Goal: Transaction & Acquisition: Obtain resource

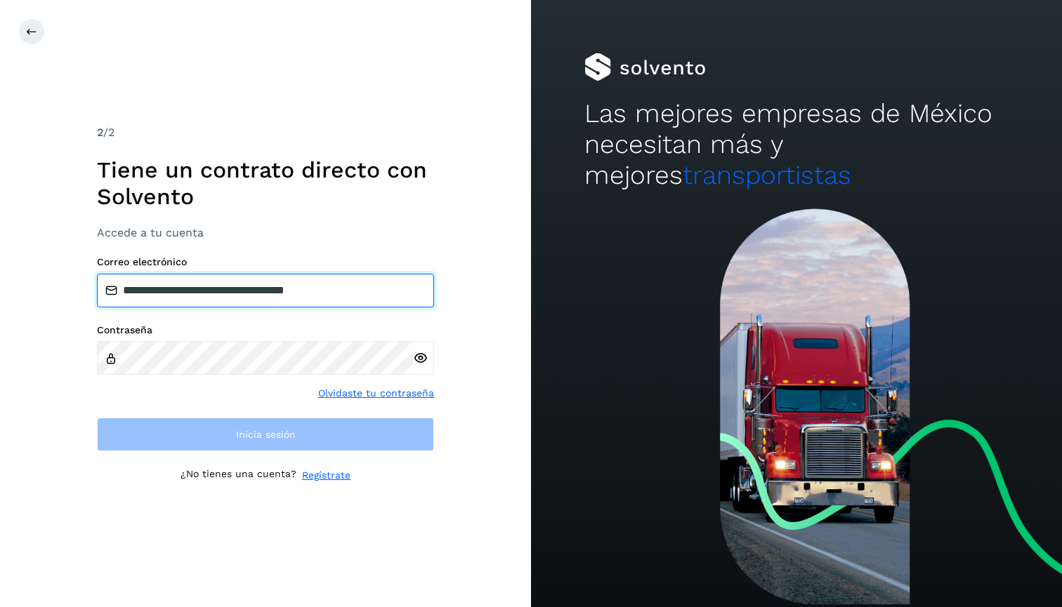
type input "**********"
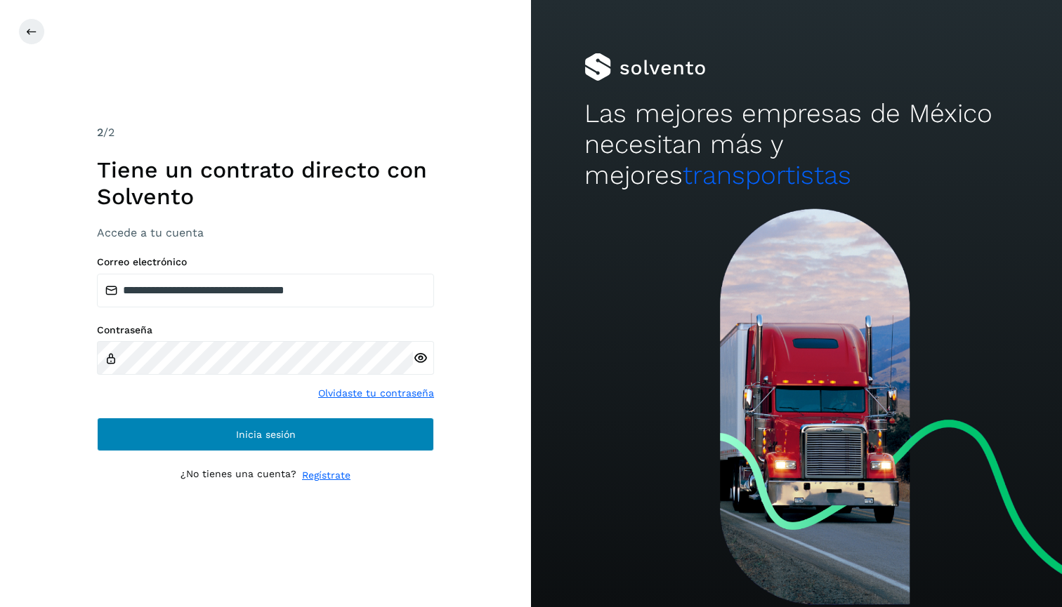
click at [305, 442] on button "Inicia sesión" at bounding box center [265, 435] width 337 height 34
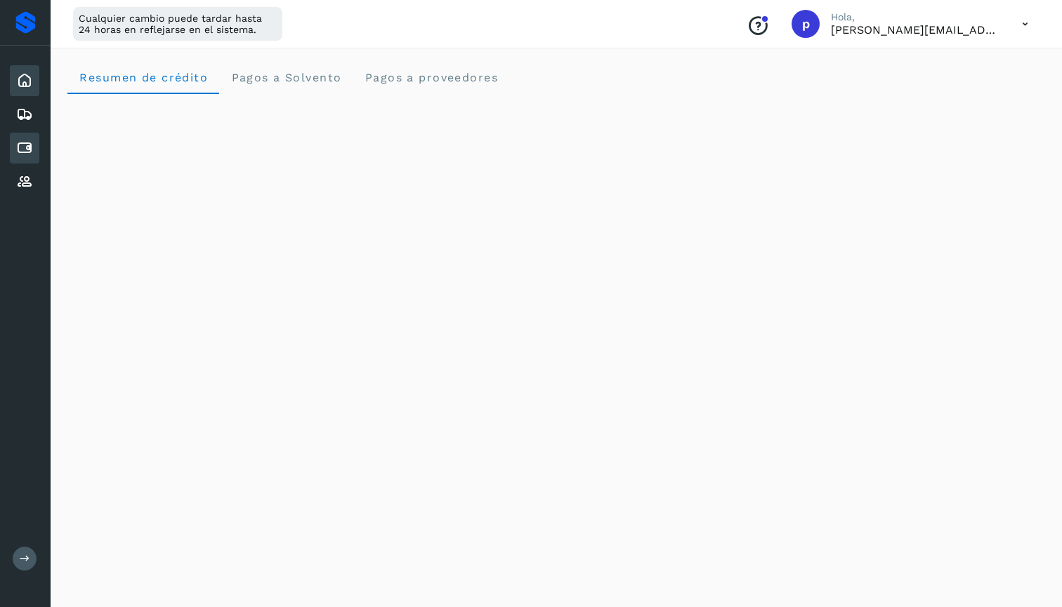
click at [33, 149] on div "Cuentas por pagar" at bounding box center [24, 148] width 29 height 31
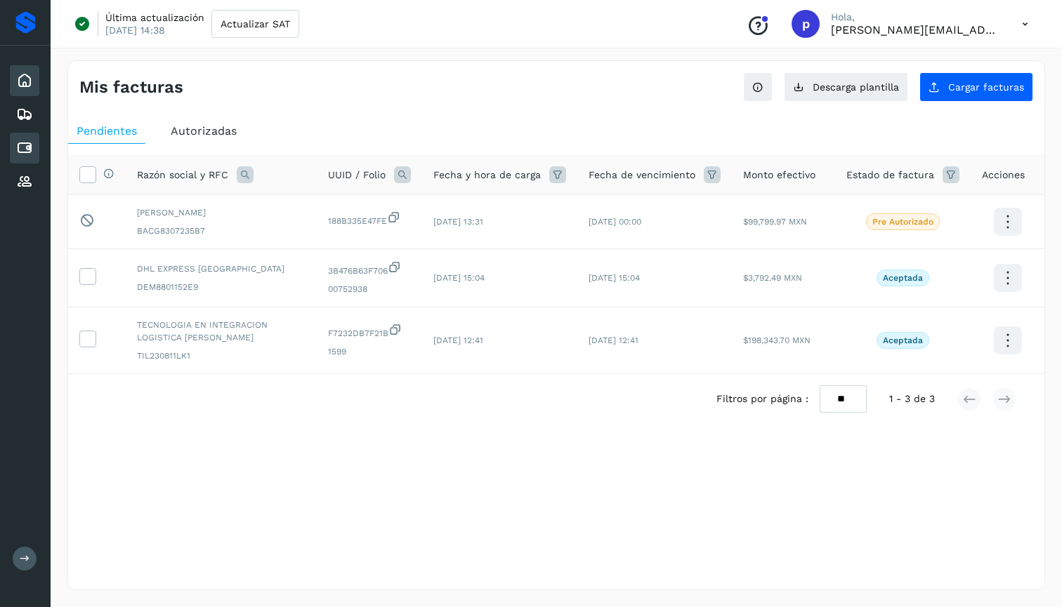
click at [31, 86] on icon at bounding box center [24, 80] width 17 height 17
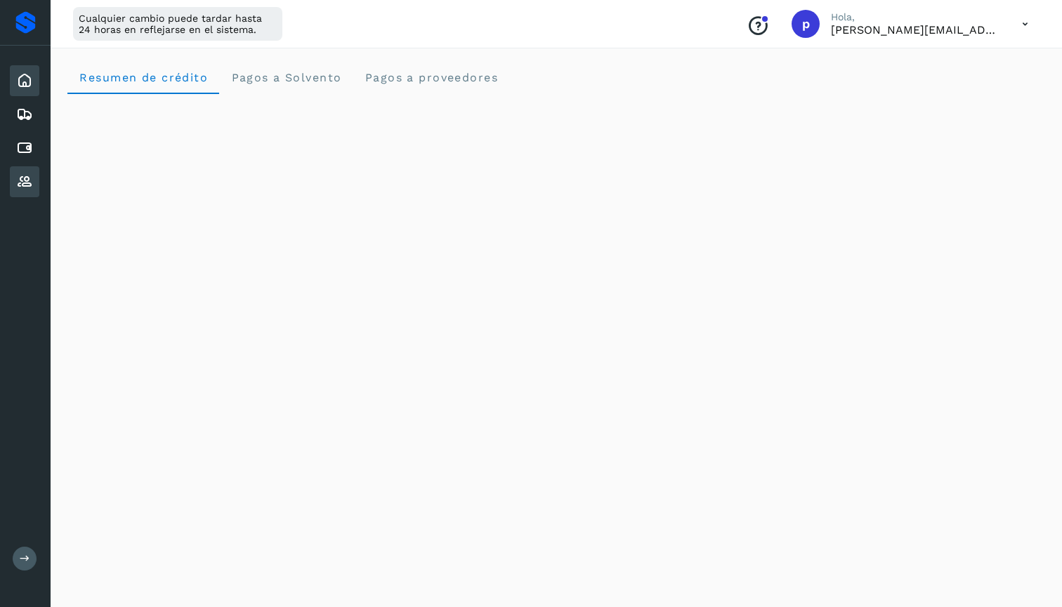
click at [33, 174] on div "Proveedores" at bounding box center [24, 181] width 29 height 31
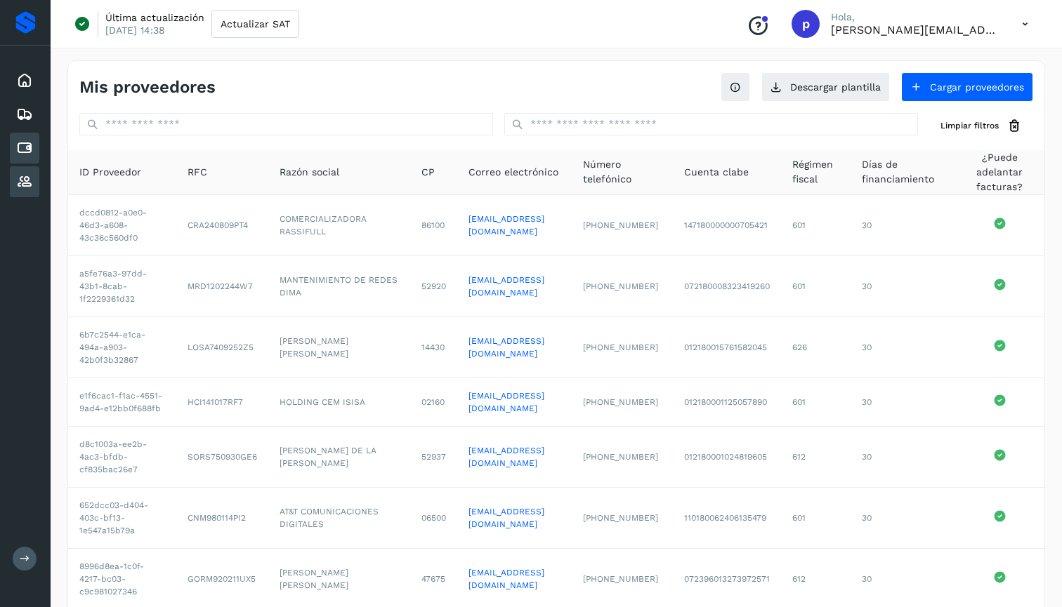
click at [25, 143] on icon at bounding box center [24, 148] width 17 height 17
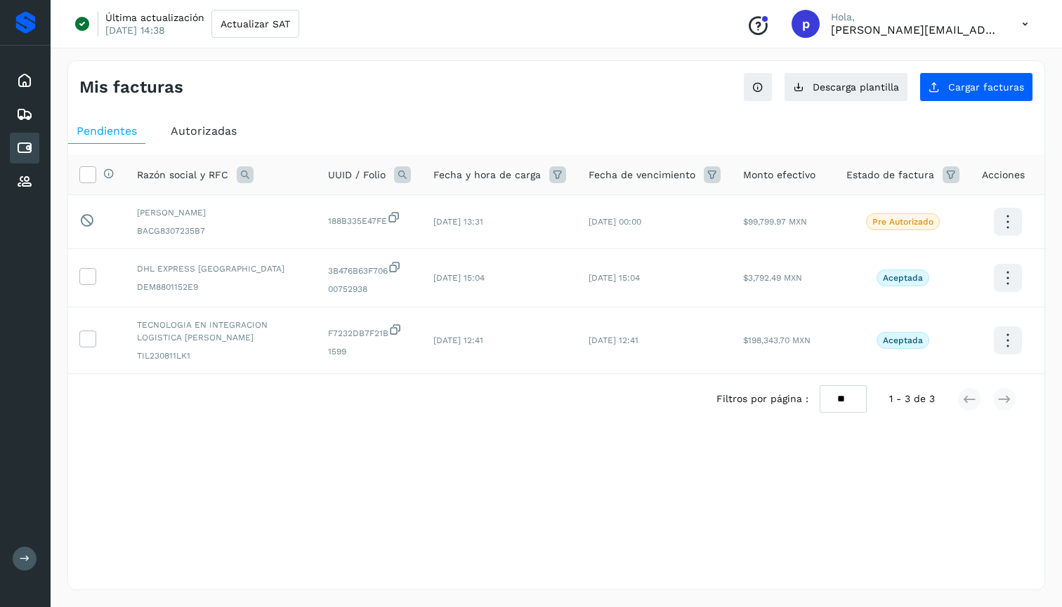
click at [222, 138] on div "Autorizadas" at bounding box center [203, 131] width 83 height 25
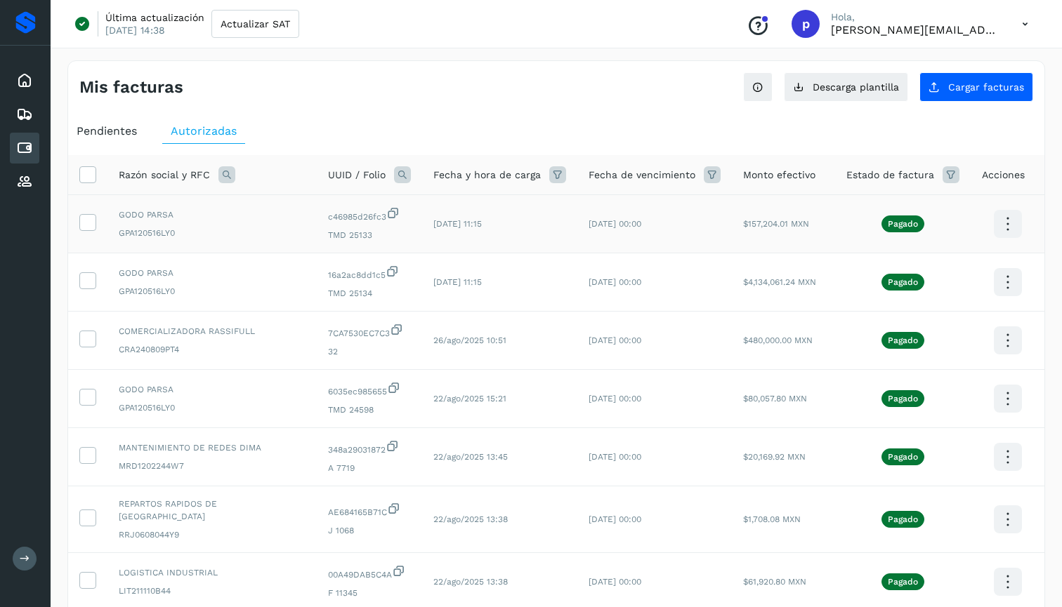
click at [1003, 230] on icon at bounding box center [1007, 224] width 33 height 33
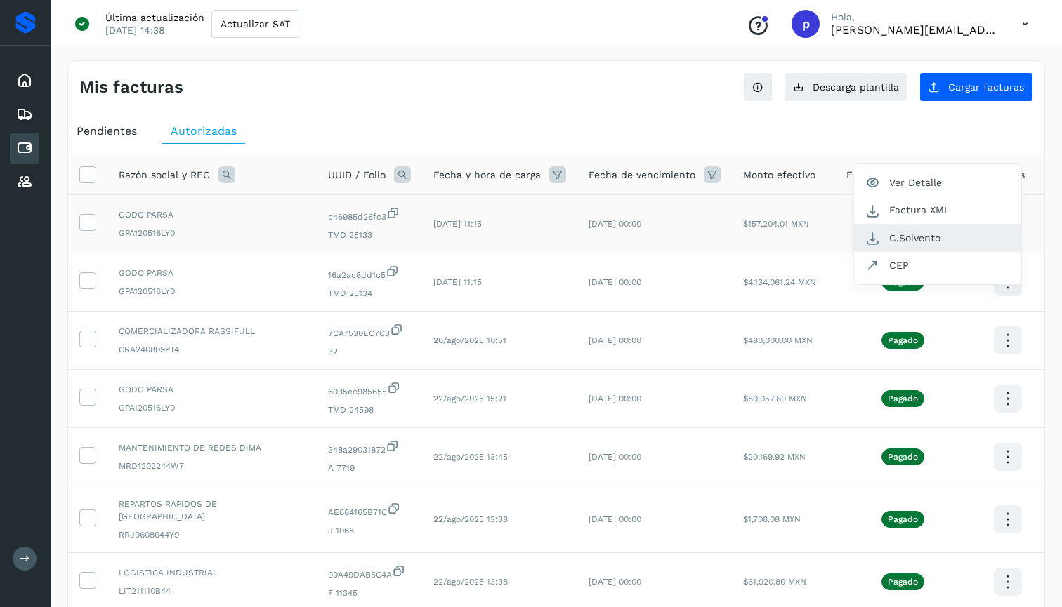
click at [939, 234] on button "C.Solvento" at bounding box center [937, 238] width 167 height 27
click at [1000, 272] on icon at bounding box center [1007, 282] width 33 height 33
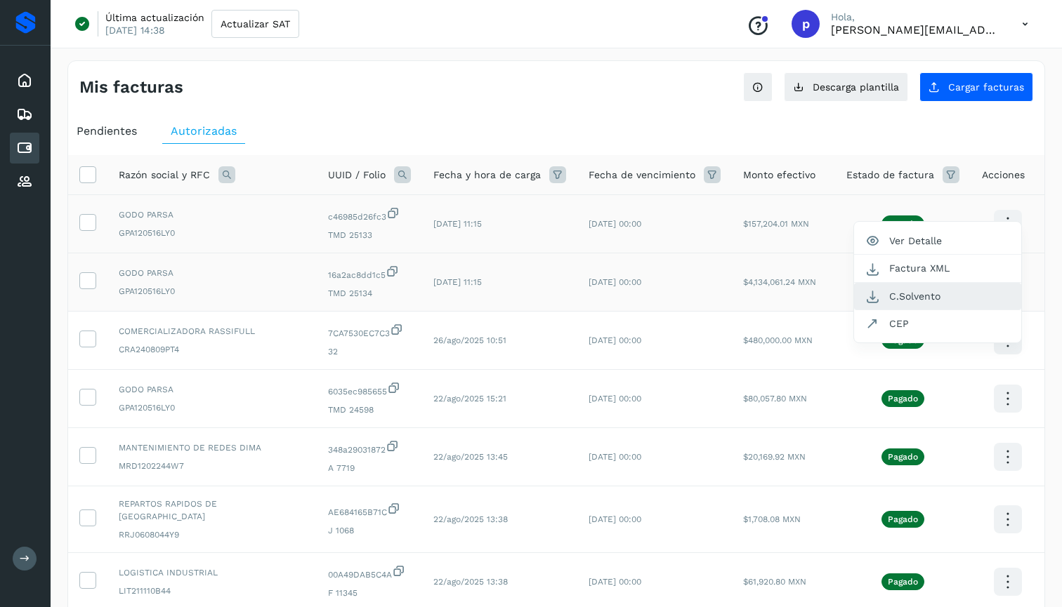
click at [950, 293] on button "C.Solvento" at bounding box center [937, 296] width 167 height 27
click at [1000, 223] on icon at bounding box center [1007, 224] width 33 height 33
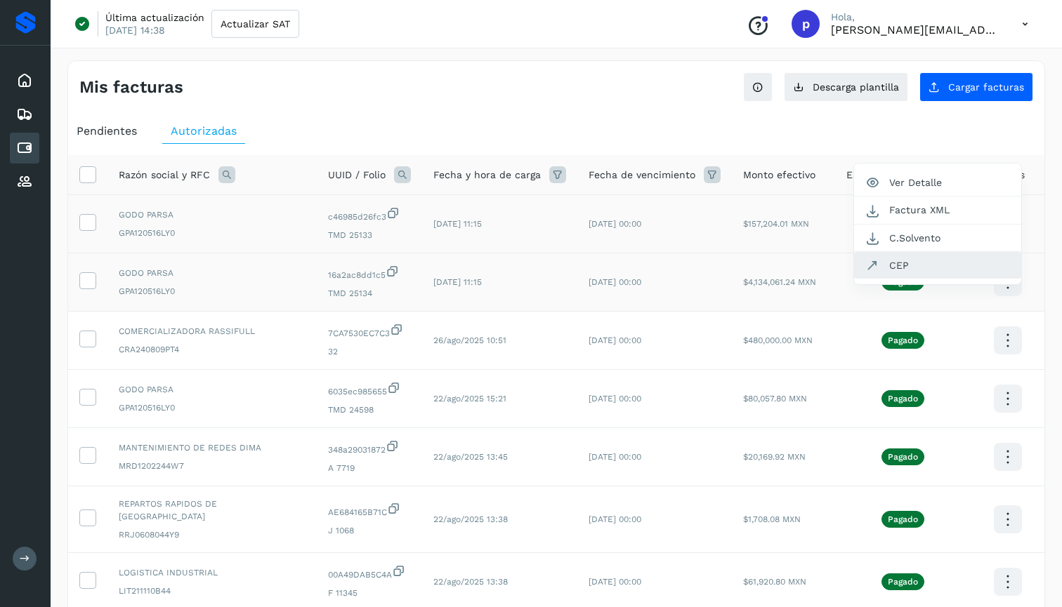
click at [948, 276] on button "CEP" at bounding box center [937, 265] width 167 height 27
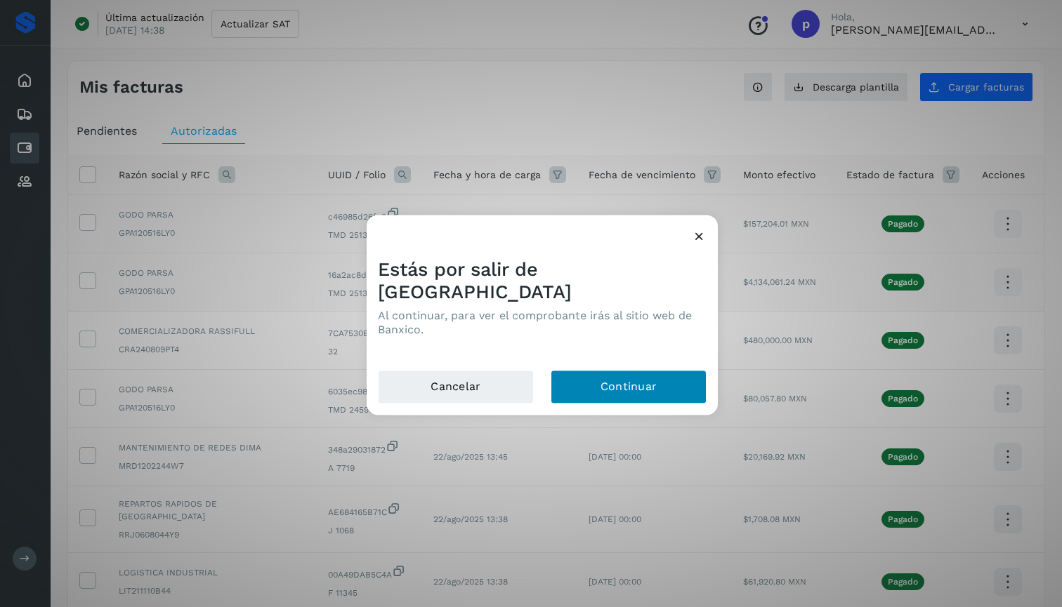
click at [677, 374] on button "Continuar" at bounding box center [629, 387] width 156 height 34
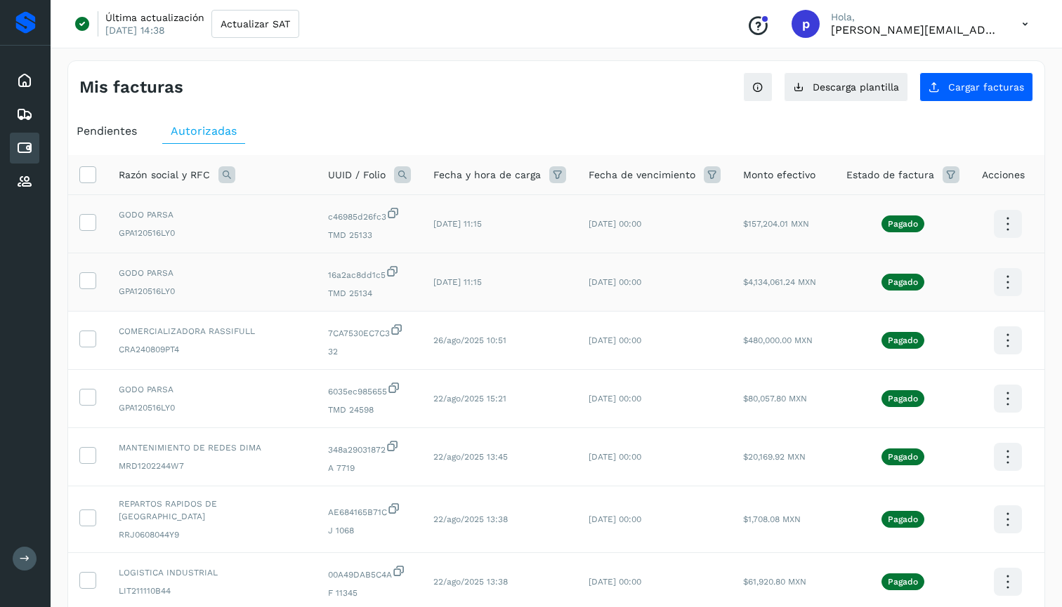
click at [1009, 282] on icon at bounding box center [1007, 282] width 33 height 33
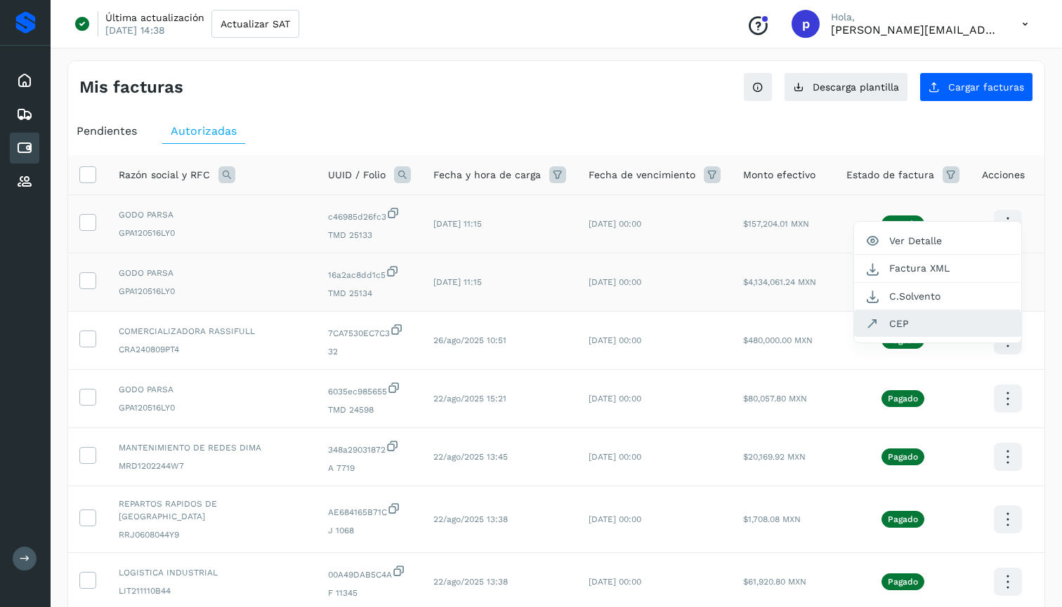
click at [932, 318] on button "CEP" at bounding box center [937, 323] width 167 height 27
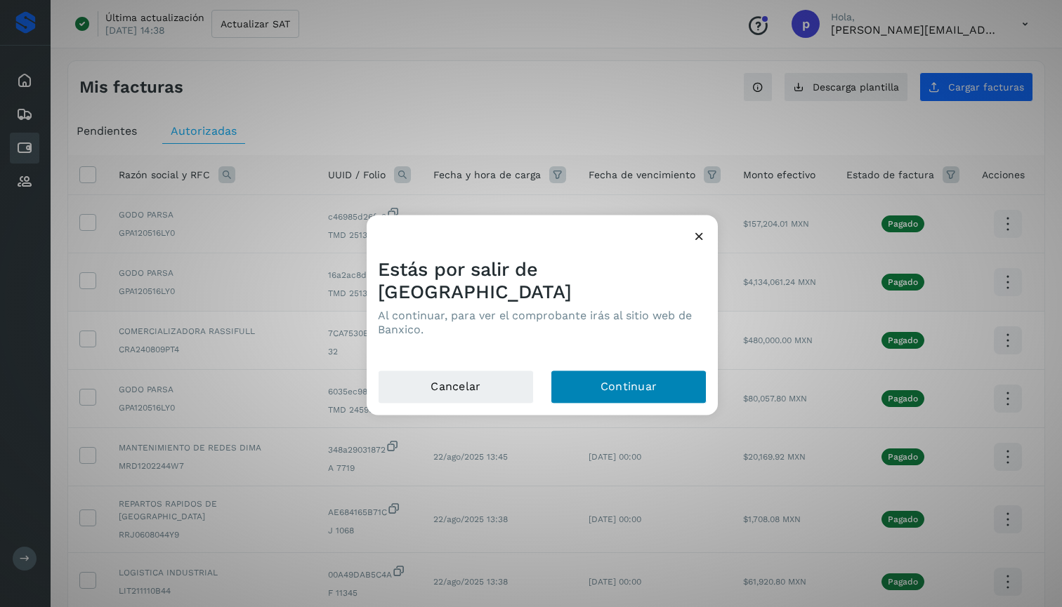
click at [639, 370] on button "Continuar" at bounding box center [629, 387] width 156 height 34
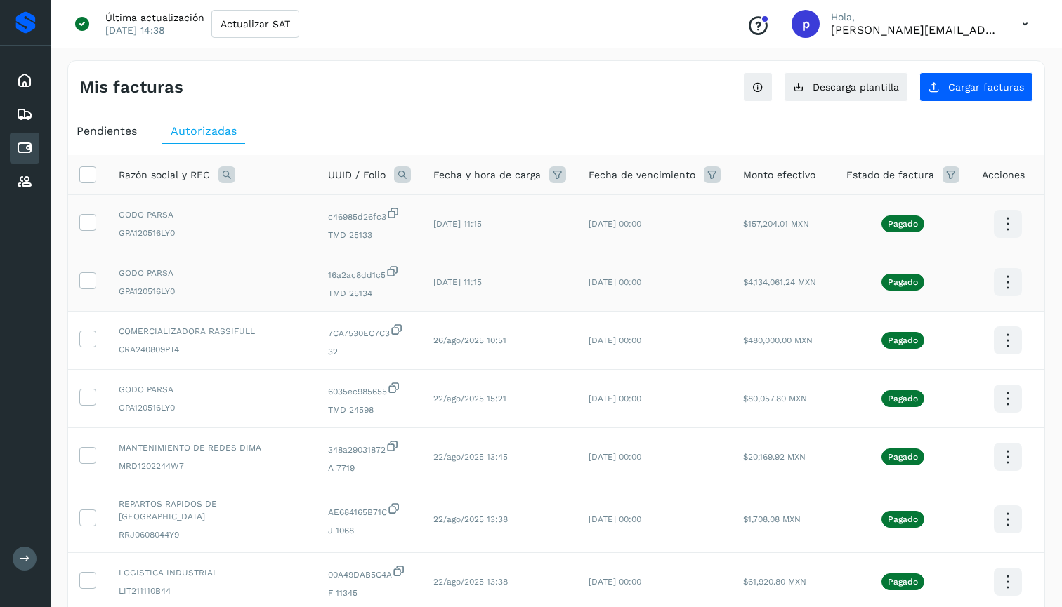
click at [1004, 284] on icon at bounding box center [1007, 282] width 33 height 33
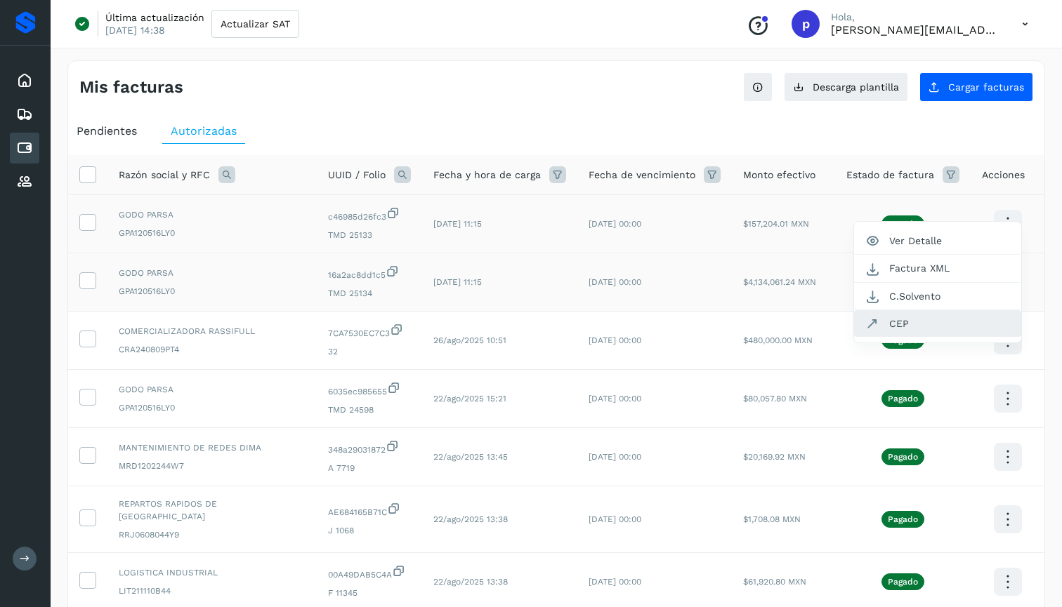
click at [909, 320] on button "CEP" at bounding box center [937, 323] width 167 height 27
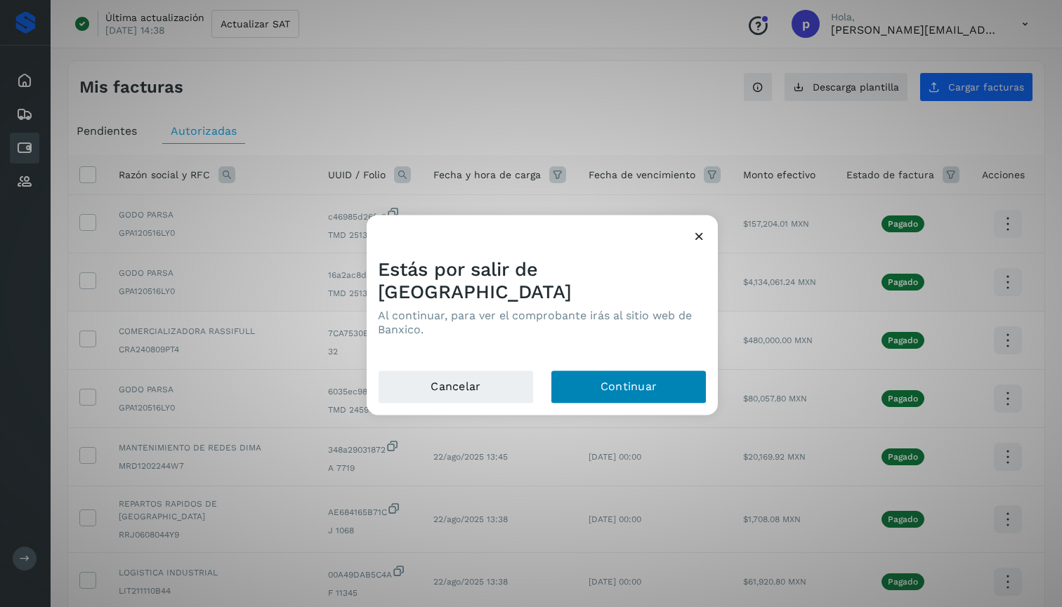
click at [653, 370] on button "Continuar" at bounding box center [629, 387] width 156 height 34
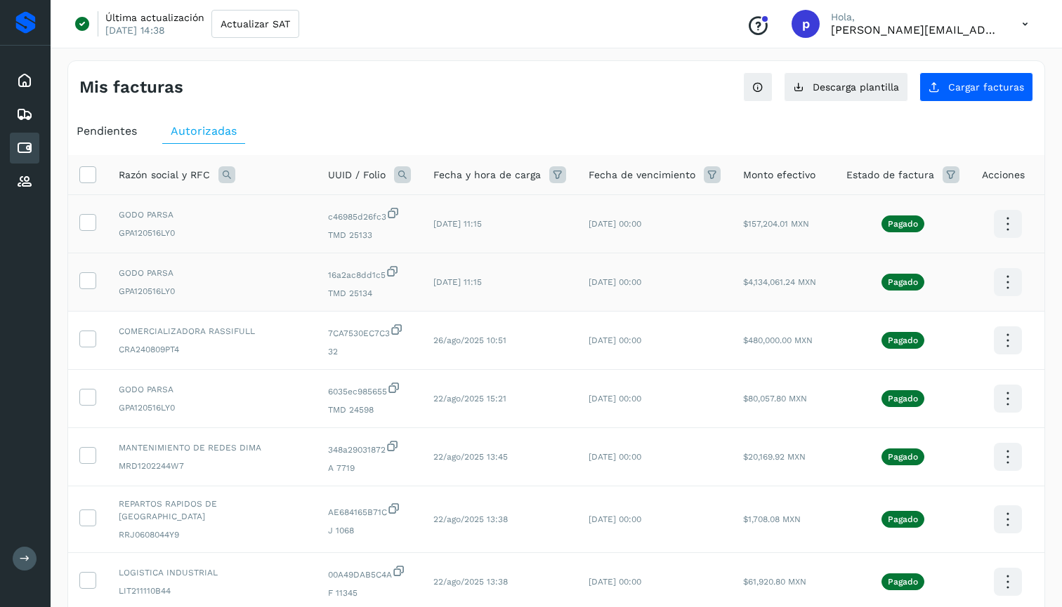
click at [1025, 20] on icon at bounding box center [1024, 24] width 29 height 29
click at [987, 96] on div "Cerrar sesión" at bounding box center [954, 90] width 167 height 27
